Goal: Feedback & Contribution: Submit feedback/report problem

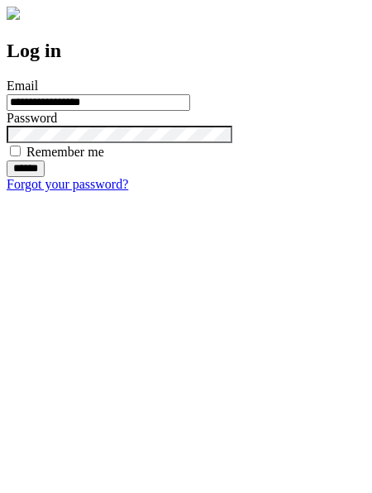
type input "**********"
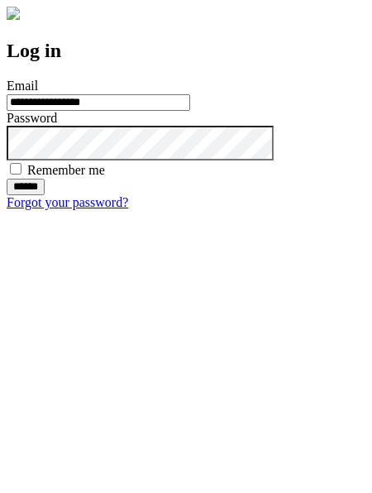
click at [45, 195] on input "******" at bounding box center [26, 187] width 38 height 17
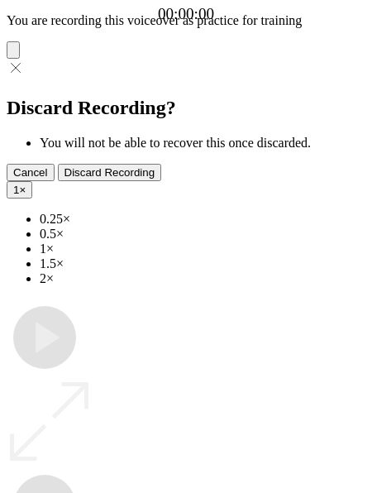
type input "**********"
